Goal: Obtain resource: Download file/media

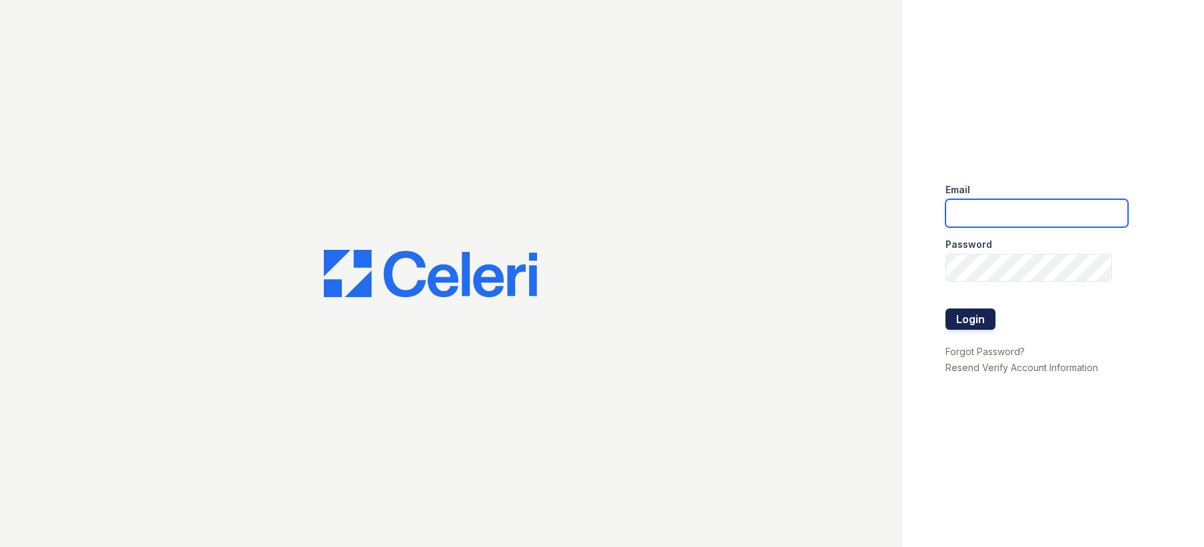
type input "arrive2801@trinity-pm.com"
click at [987, 313] on button "Login" at bounding box center [971, 319] width 50 height 21
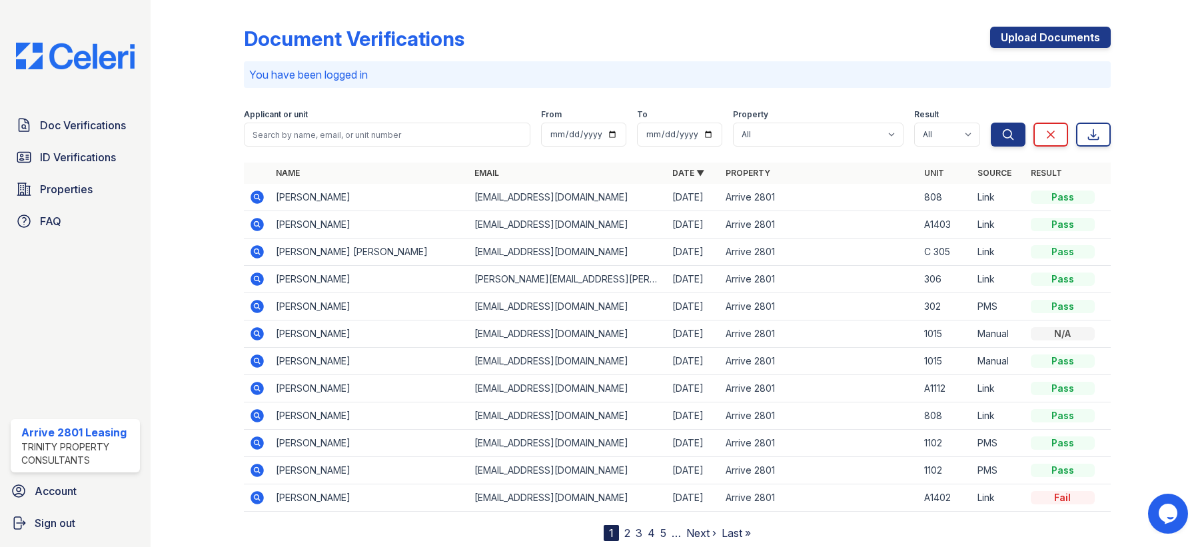
click at [255, 194] on icon at bounding box center [257, 197] width 16 height 16
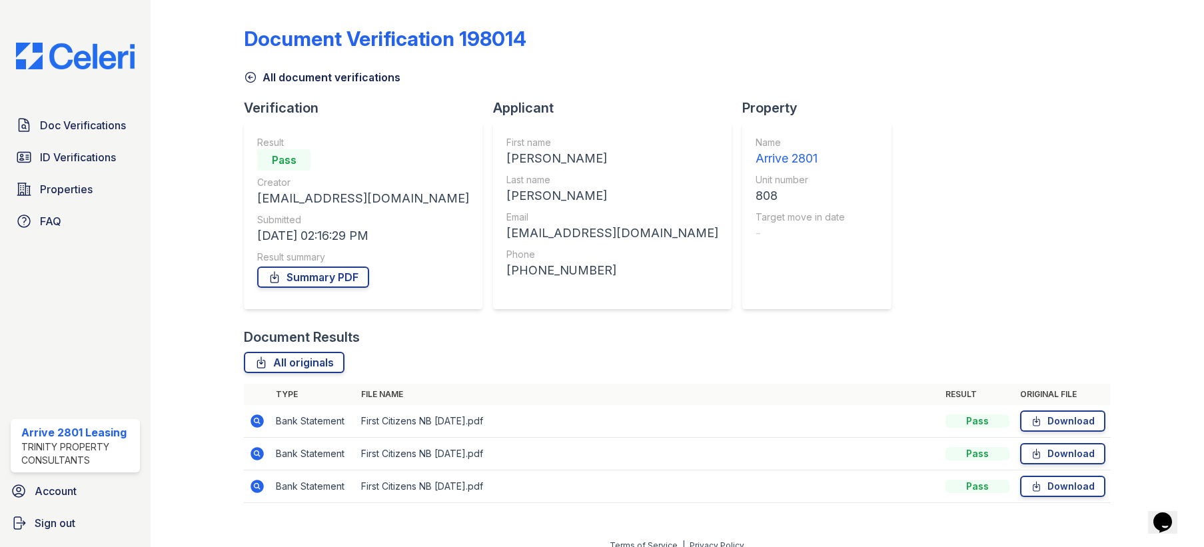
scroll to position [15, 0]
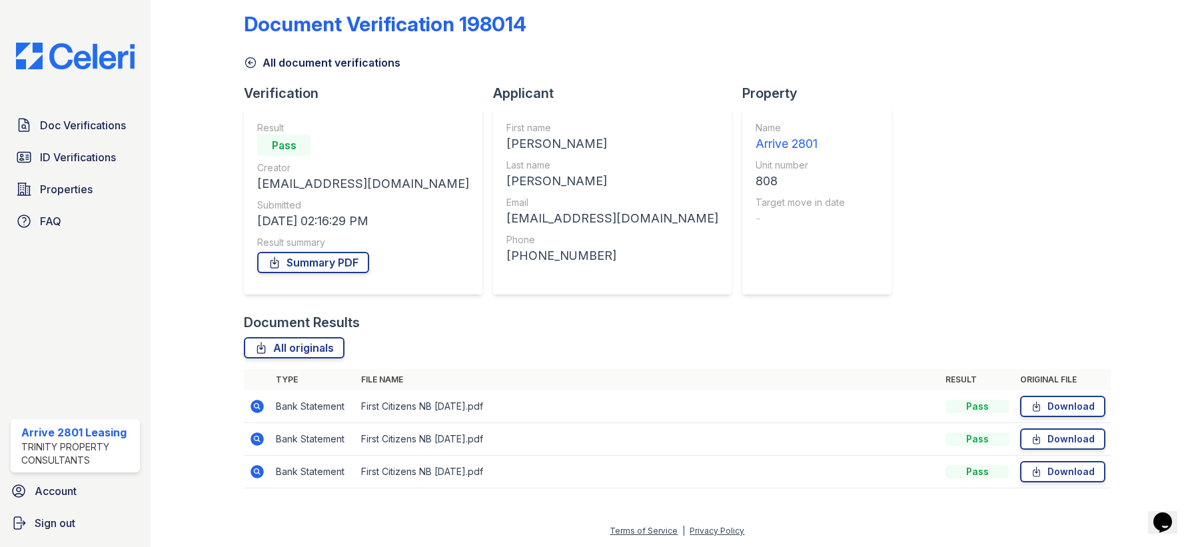
click at [347, 480] on td "Bank Statement" at bounding box center [313, 472] width 85 height 33
click at [254, 473] on icon at bounding box center [257, 471] width 13 height 13
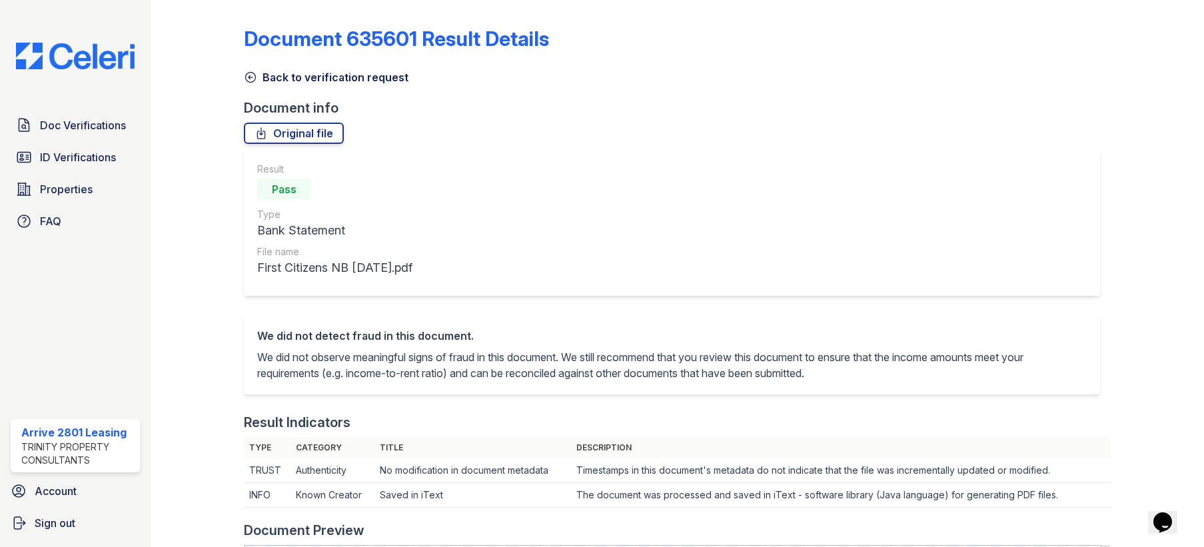
click at [287, 78] on link "Back to verification request" at bounding box center [326, 77] width 165 height 16
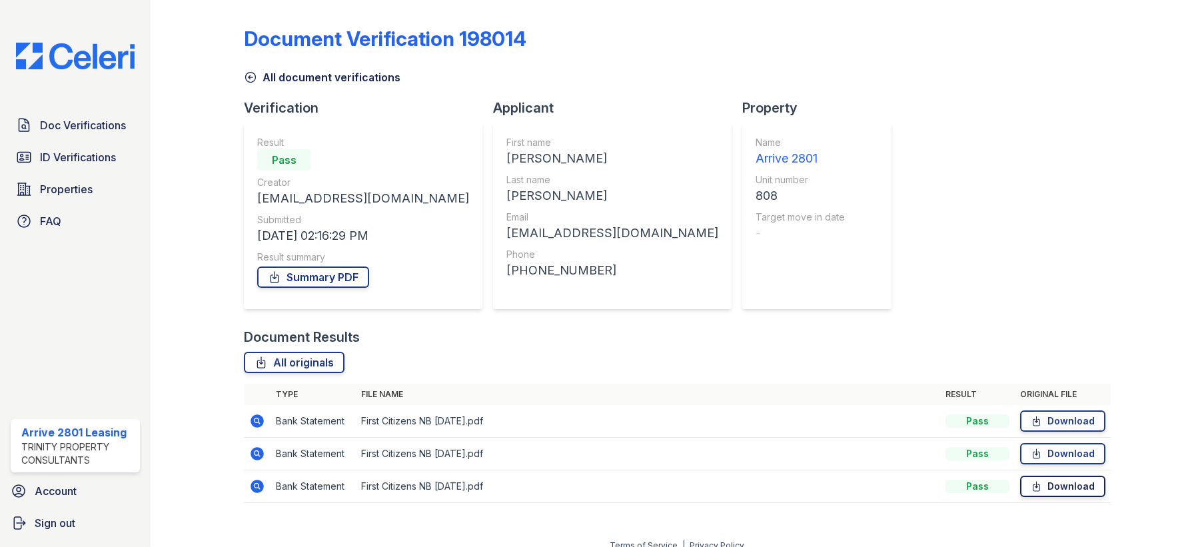
click at [1054, 492] on link "Download" at bounding box center [1062, 486] width 85 height 21
click at [1050, 456] on link "Download" at bounding box center [1062, 453] width 85 height 21
click at [1054, 417] on link "Download" at bounding box center [1062, 421] width 85 height 21
